Goal: Use online tool/utility: Utilize a website feature to perform a specific function

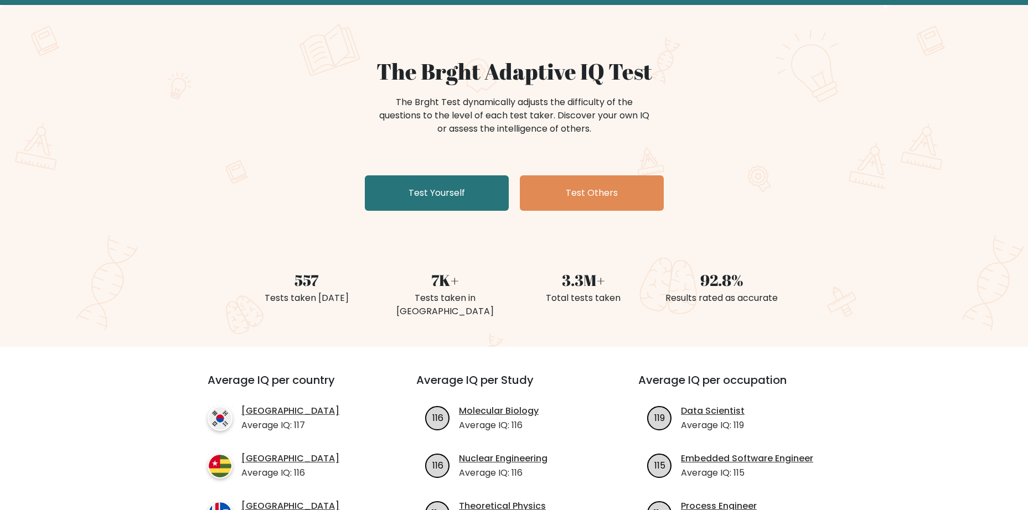
scroll to position [55, 0]
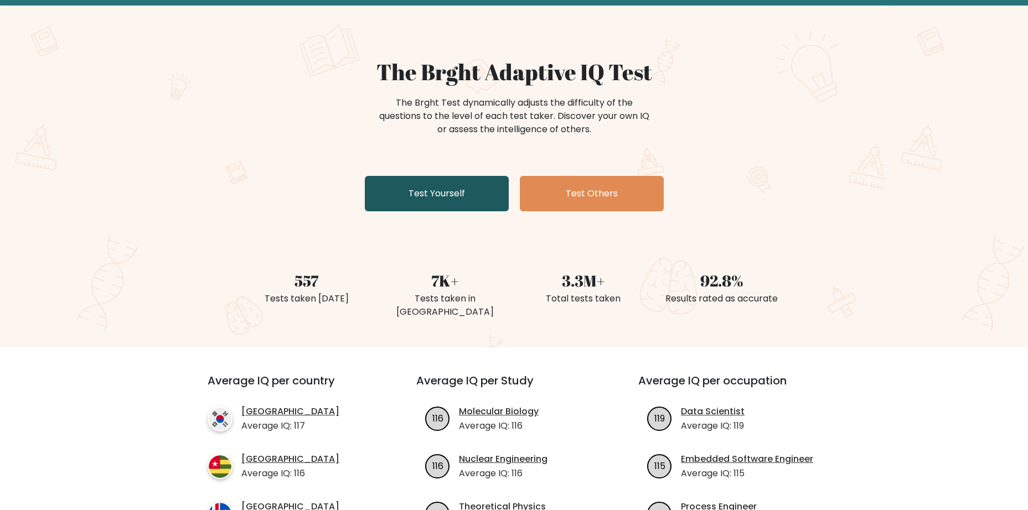
click at [453, 192] on link "Test Yourself" at bounding box center [437, 193] width 144 height 35
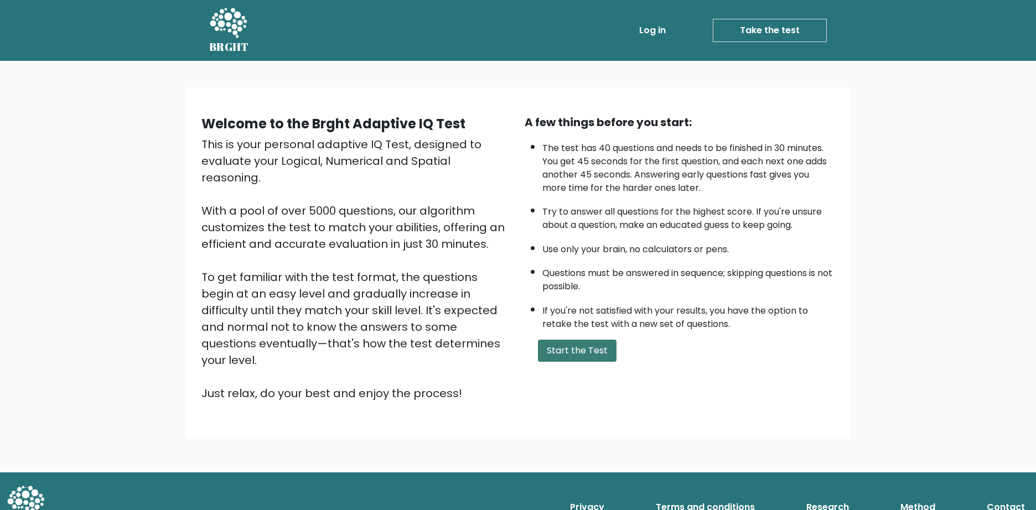
click at [572, 356] on button "Start the Test" at bounding box center [577, 351] width 79 height 22
click at [584, 361] on button "Start the Test" at bounding box center [577, 351] width 79 height 22
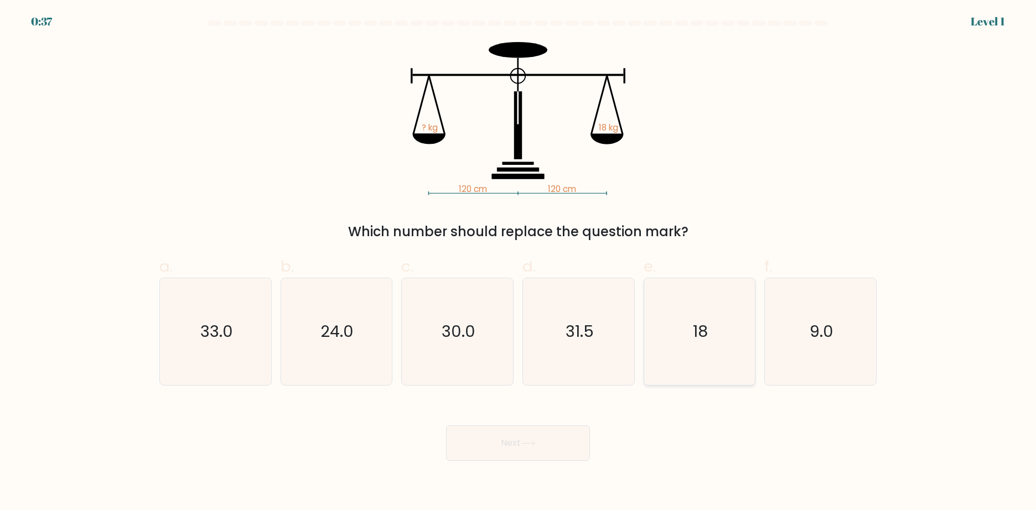
click at [658, 335] on icon "18" at bounding box center [699, 331] width 107 height 107
click at [519, 262] on input "e. 18" at bounding box center [518, 258] width 1 height 7
radio input "true"
click at [501, 443] on button "Next" at bounding box center [518, 443] width 144 height 35
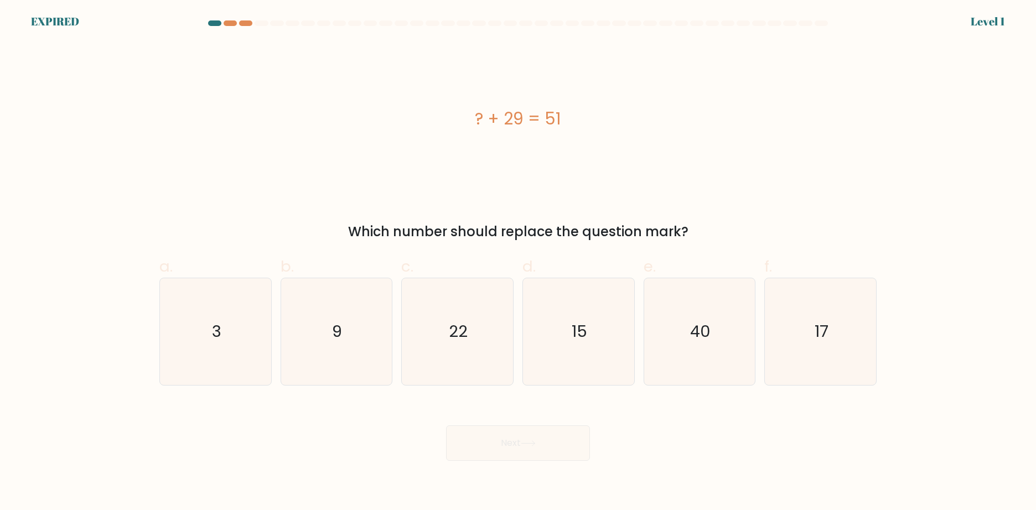
click at [281, 89] on div "? + 29 = 51" at bounding box center [517, 118] width 717 height 153
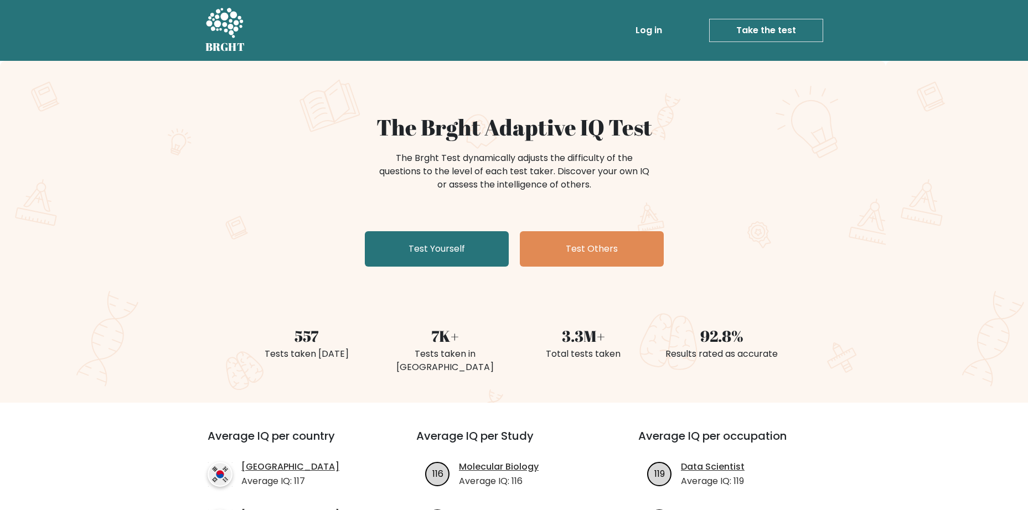
scroll to position [55, 0]
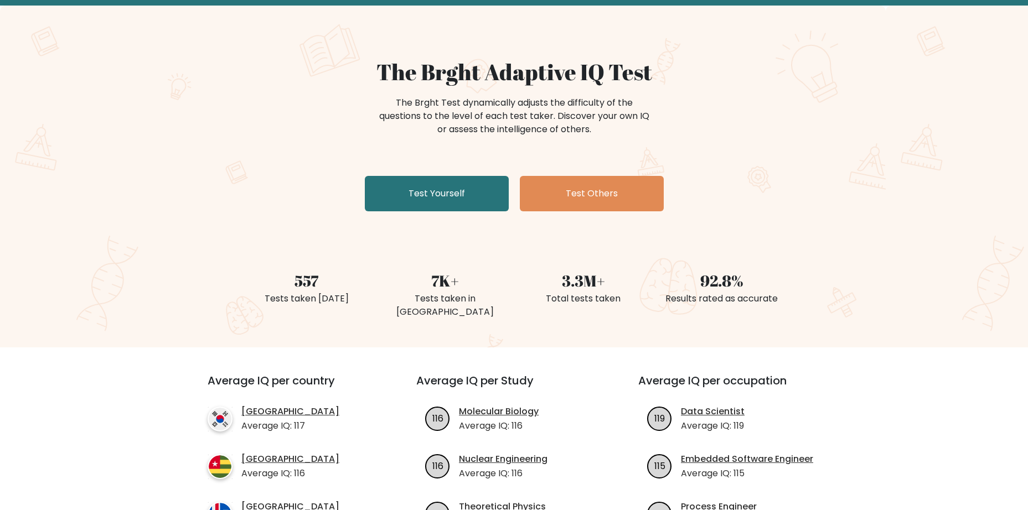
click at [411, 175] on div "The Brght Adaptive IQ Test The Brght Test dynamically adjusts the difficulty of…" at bounding box center [514, 137] width 554 height 157
click at [418, 182] on link "Test Yourself" at bounding box center [437, 193] width 144 height 35
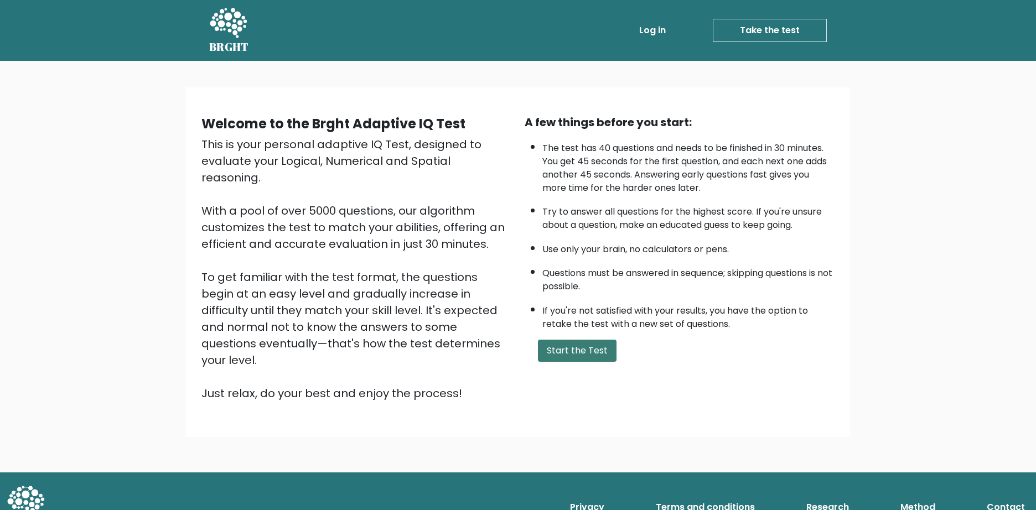
click at [546, 358] on button "Start the Test" at bounding box center [577, 351] width 79 height 22
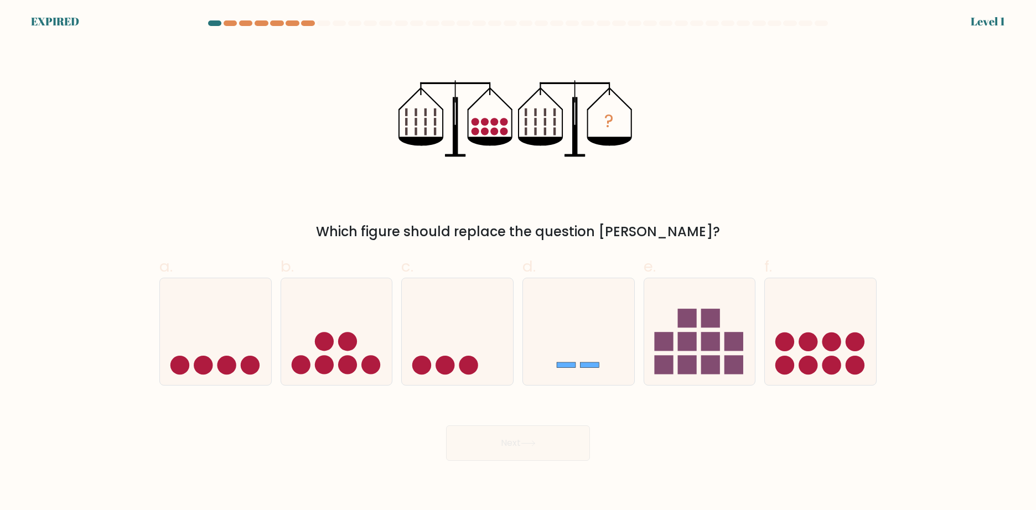
click at [543, 187] on icon "?" at bounding box center [518, 118] width 239 height 153
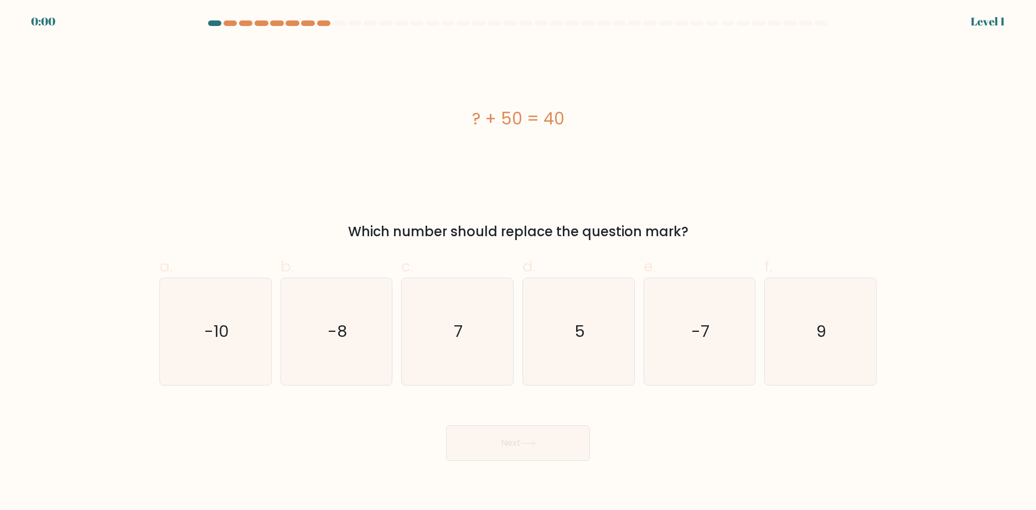
drag, startPoint x: 543, startPoint y: 185, endPoint x: 365, endPoint y: 148, distance: 182.2
click at [365, 148] on div "? + 50 = 40" at bounding box center [517, 118] width 717 height 153
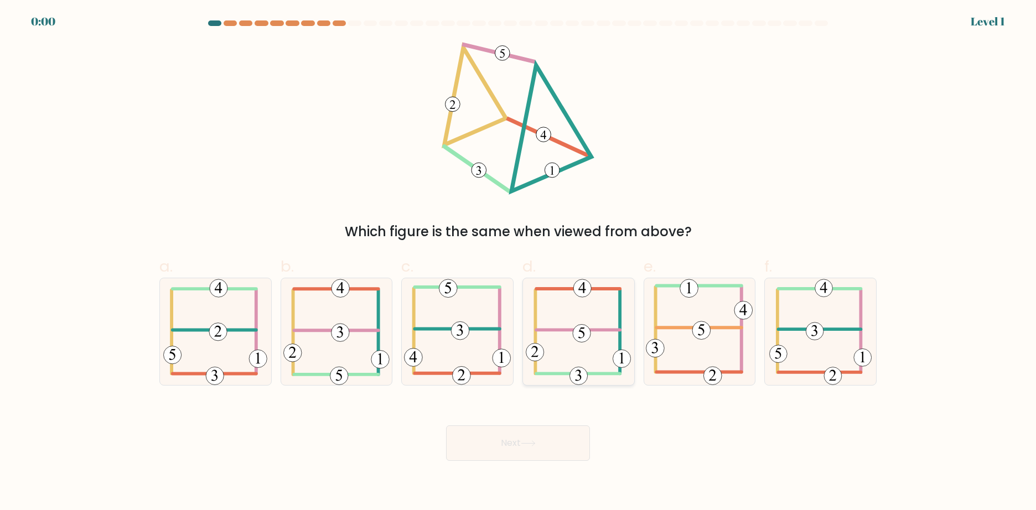
click at [576, 335] on 115 at bounding box center [582, 333] width 18 height 18
click at [519, 262] on input "d." at bounding box center [518, 258] width 1 height 7
radio input "true"
click at [576, 335] on 115 at bounding box center [582, 333] width 18 height 18
click at [519, 262] on input "d." at bounding box center [518, 258] width 1 height 7
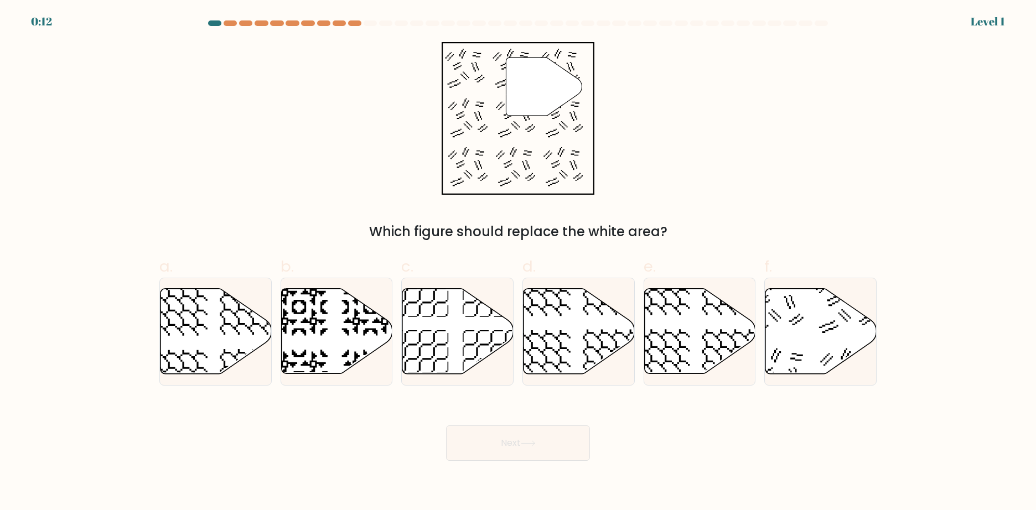
click at [342, 181] on div "" Which figure should replace the white area?" at bounding box center [518, 142] width 731 height 200
